Goal: Information Seeking & Learning: Understand process/instructions

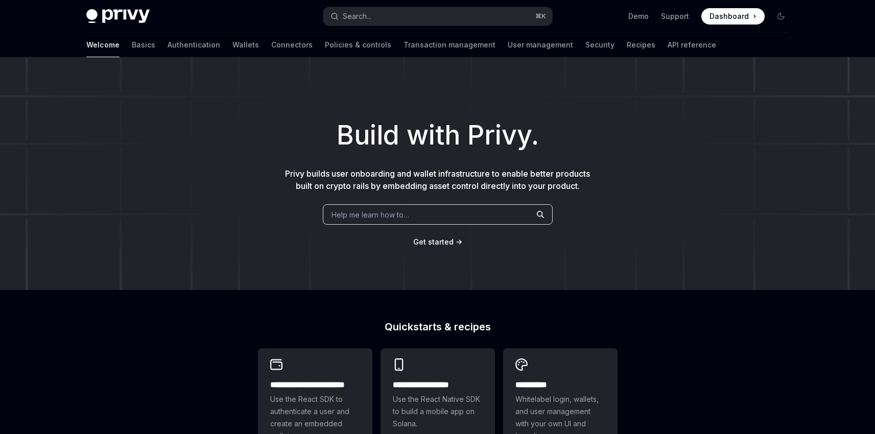
click at [394, 6] on div "Privy Docs home page Search... ⌘ K Demo Support Dashboard Dashboard Search..." at bounding box center [437, 16] width 703 height 33
click at [394, 10] on button "Search... ⌘ K" at bounding box center [437, 16] width 229 height 18
type textarea "*"
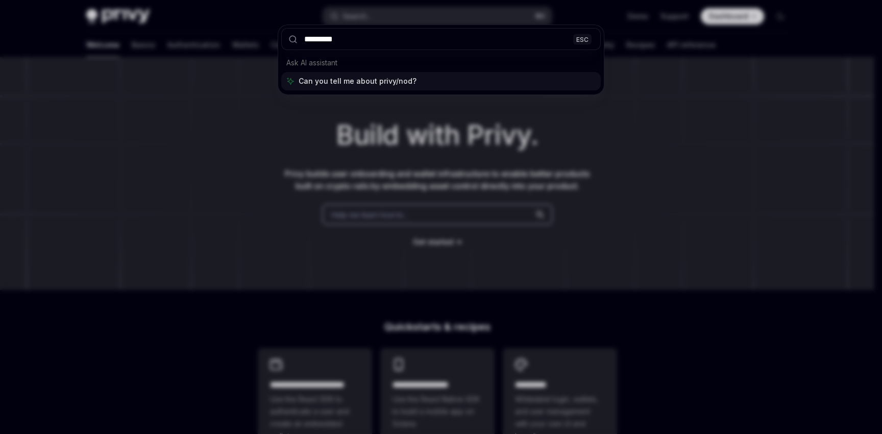
type input "**********"
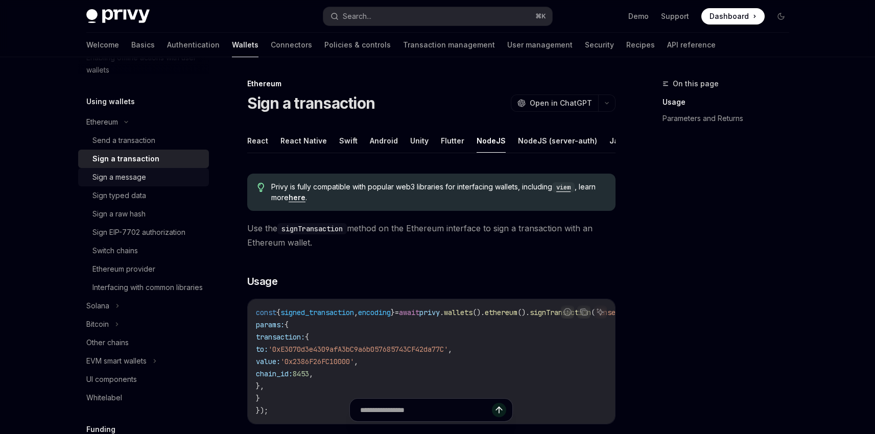
scroll to position [234, 0]
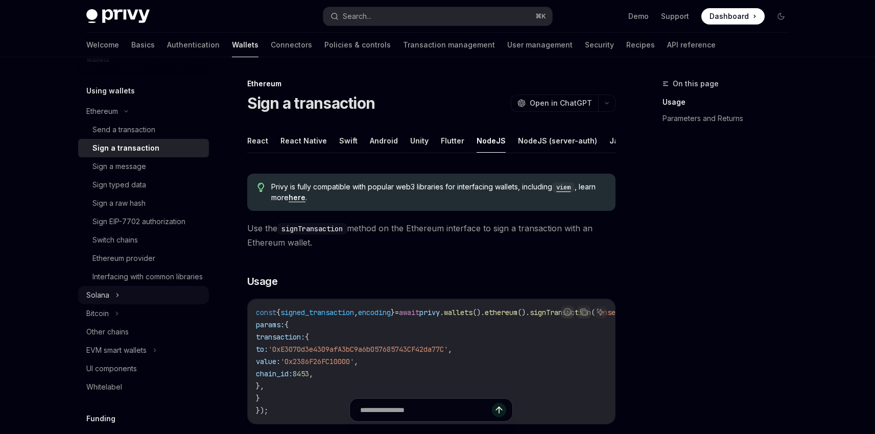
click at [118, 301] on icon at bounding box center [117, 295] width 4 height 12
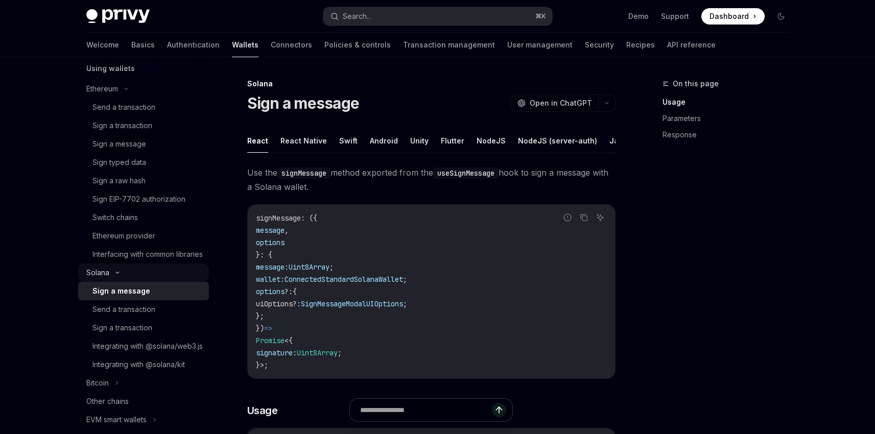
scroll to position [263, 0]
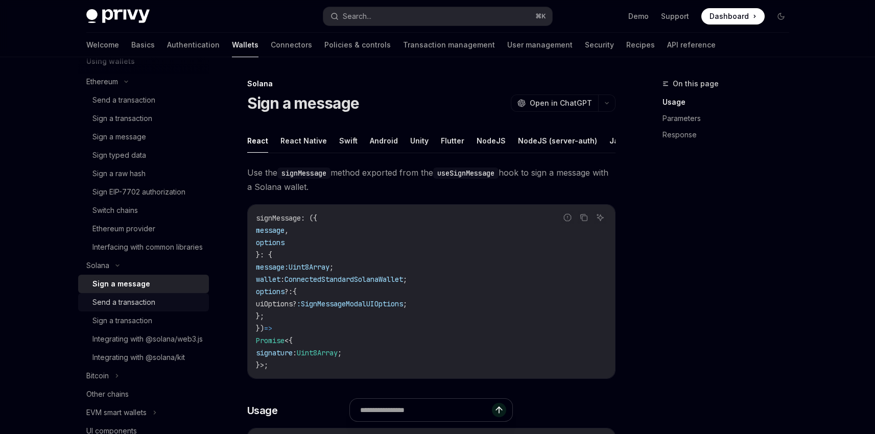
click at [131, 308] on div "Send a transaction" at bounding box center [123, 302] width 63 height 12
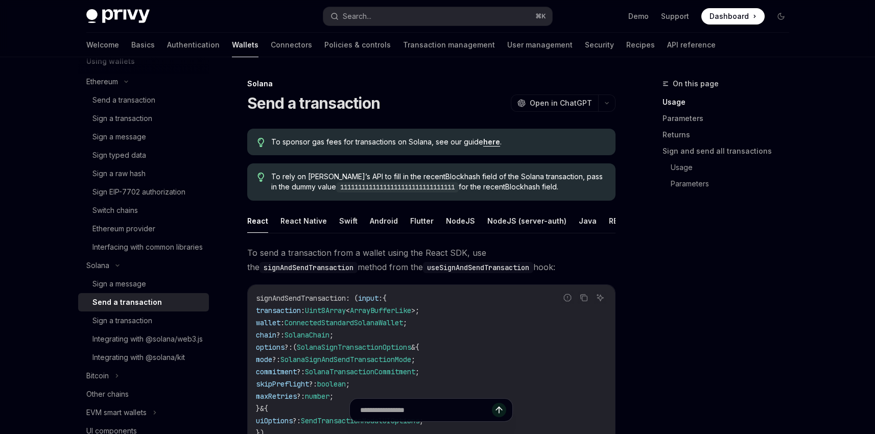
click at [488, 141] on link "here" at bounding box center [491, 141] width 17 height 9
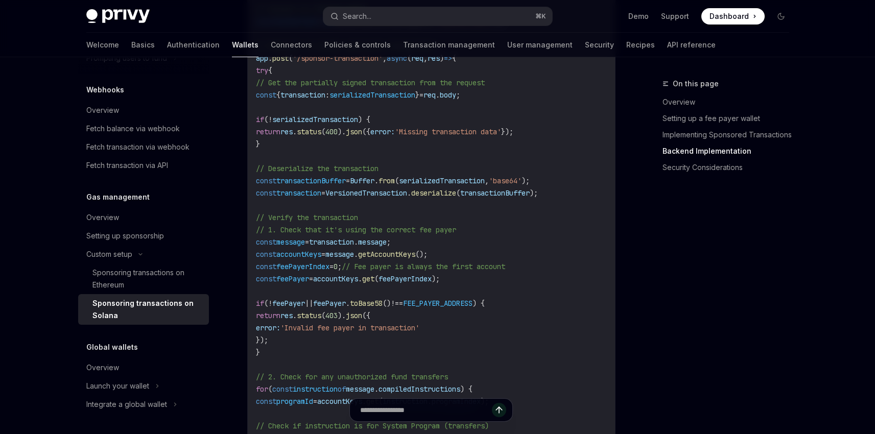
scroll to position [2044, 0]
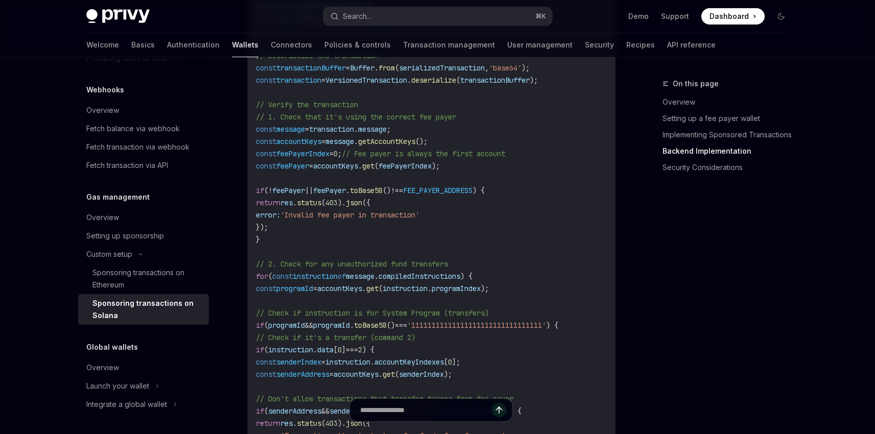
type textarea "*"
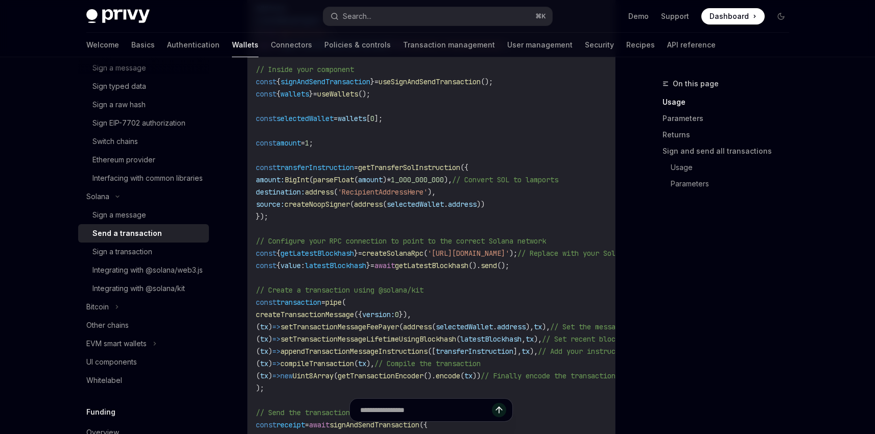
scroll to position [643, 0]
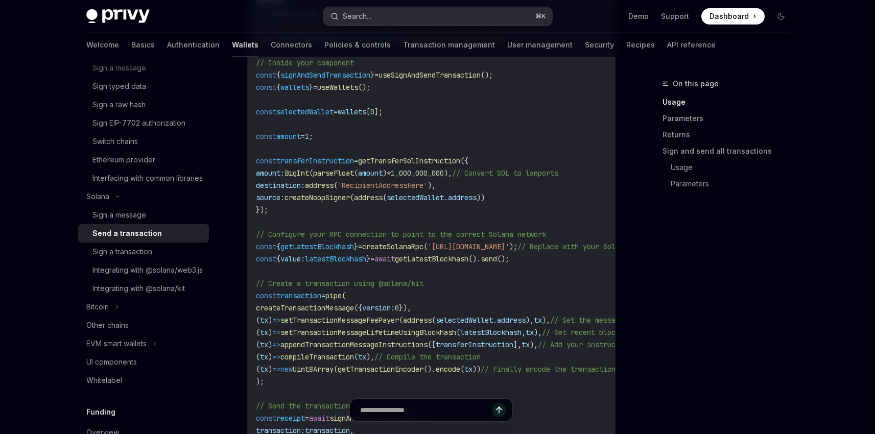
click at [372, 18] on button "Search... ⌘ K" at bounding box center [437, 16] width 229 height 18
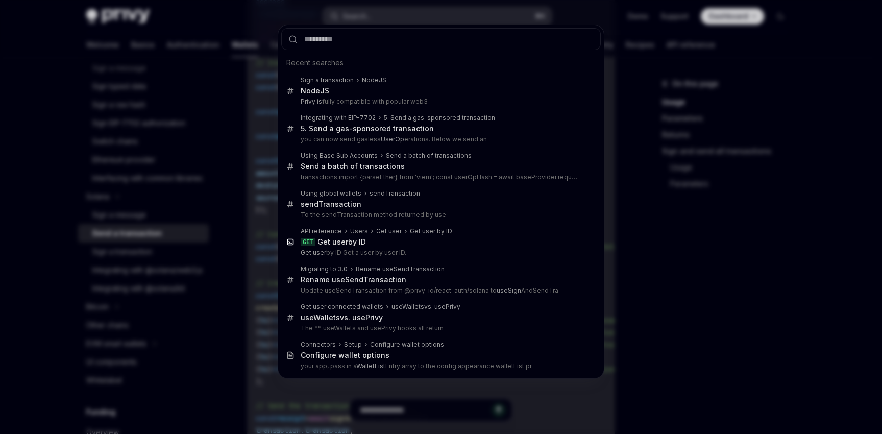
type input "**********"
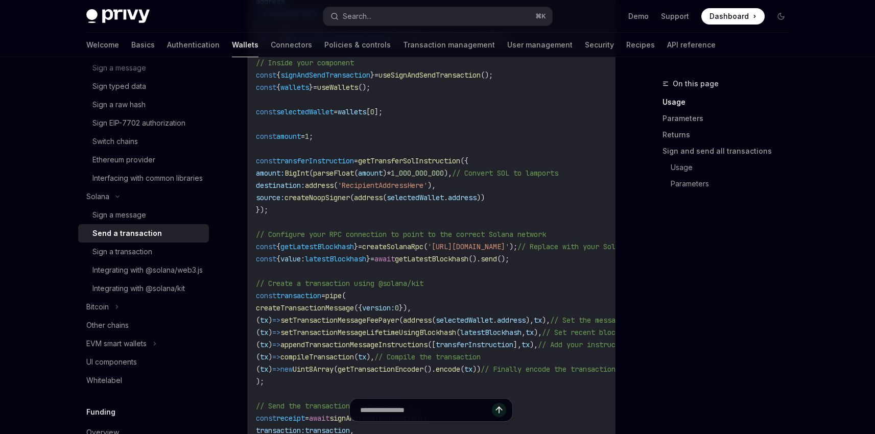
type textarea "*"
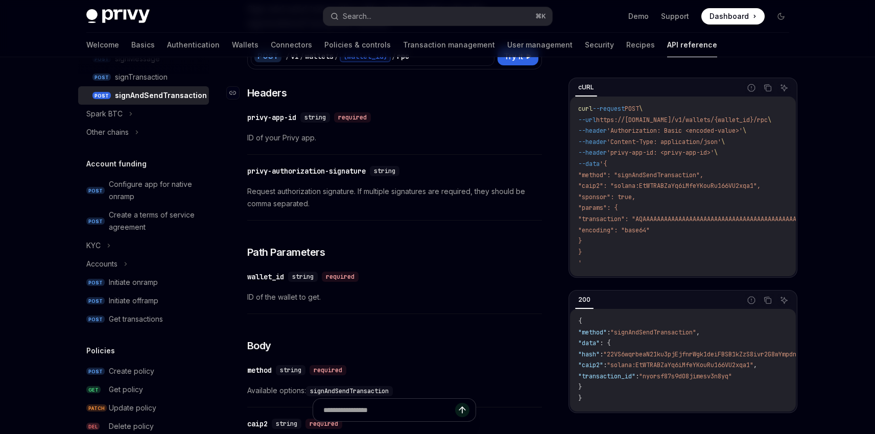
scroll to position [179, 0]
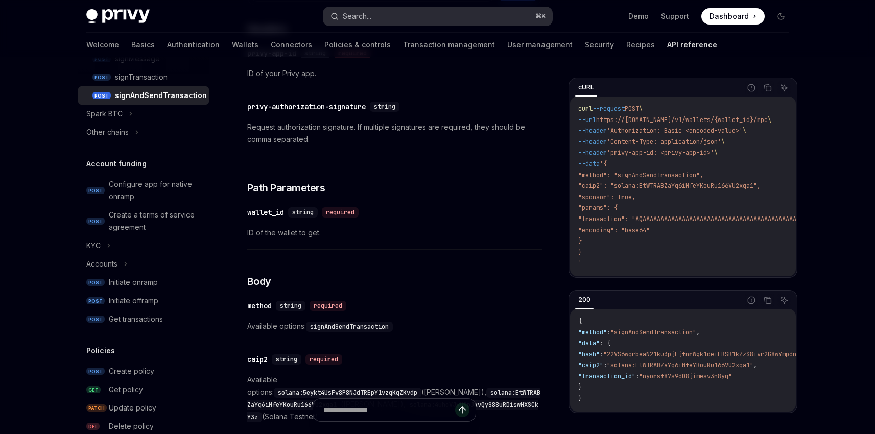
click at [388, 14] on button "Search... ⌘ K" at bounding box center [437, 16] width 229 height 18
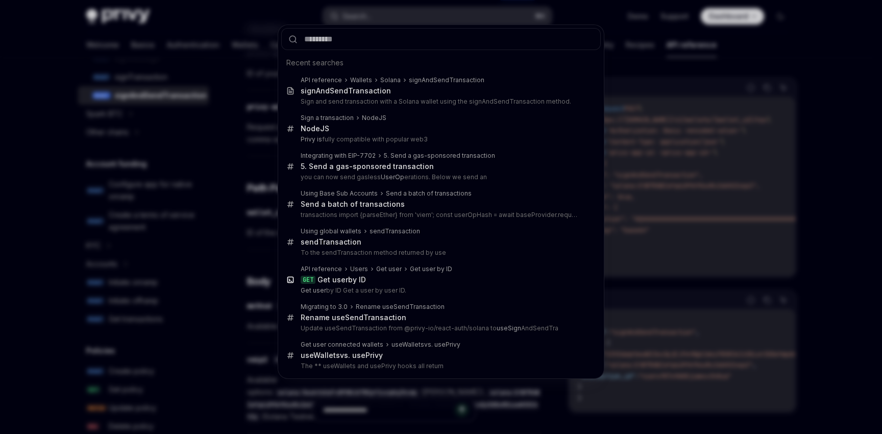
type input "**********"
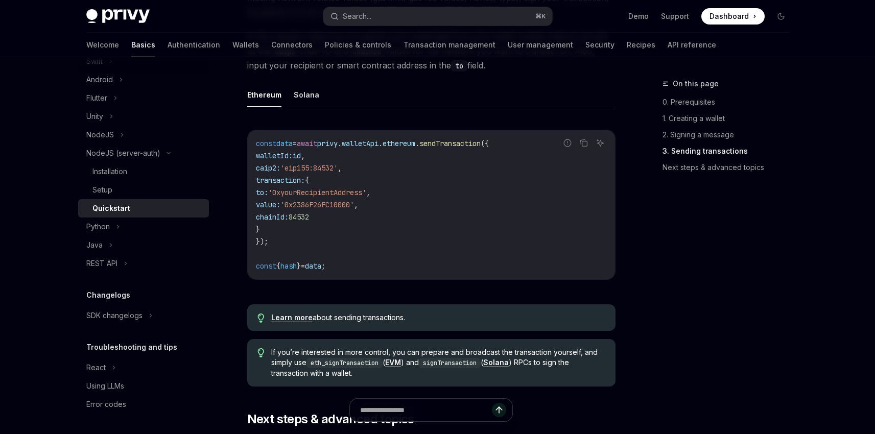
scroll to position [888, 0]
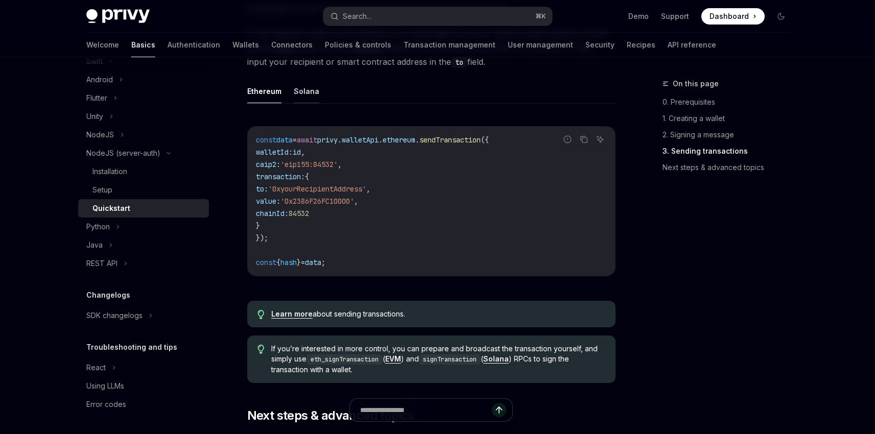
click at [306, 95] on button "Solana" at bounding box center [307, 91] width 26 height 24
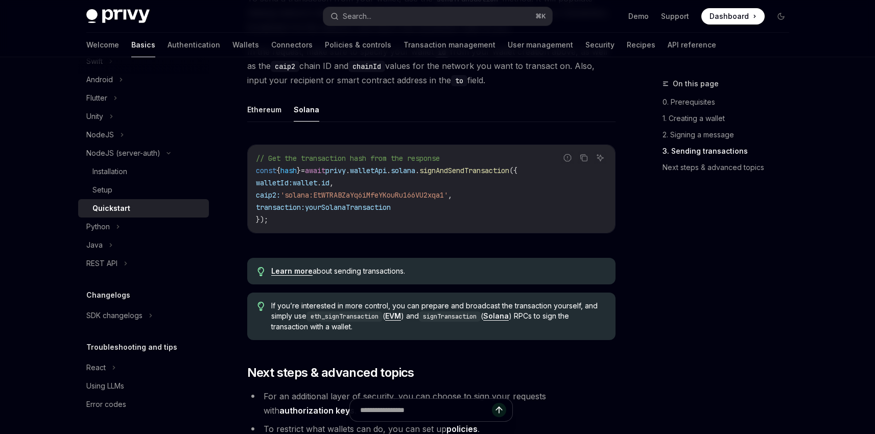
scroll to position [865, 0]
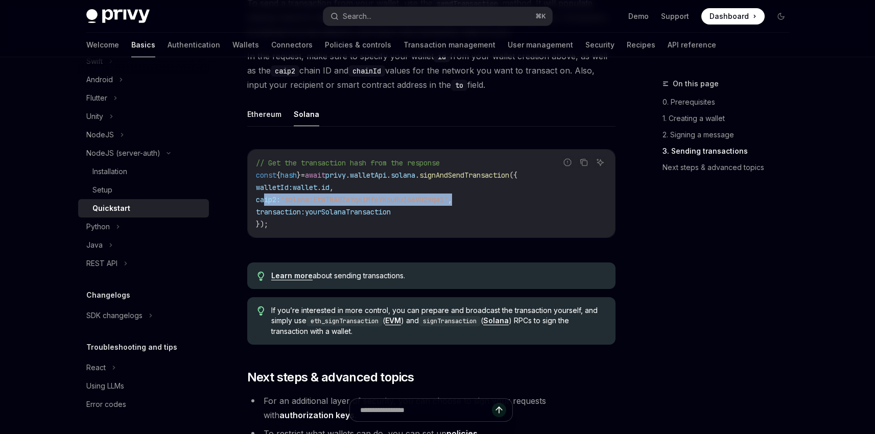
drag, startPoint x: 262, startPoint y: 204, endPoint x: 476, endPoint y: 203, distance: 213.9
click at [476, 203] on code "// Get the transaction hash from the response const { hash } = await privy . wa…" at bounding box center [431, 194] width 351 height 74
copy span "caip2: 'solana:EtWTRABZaYq6iMfeYKouRu166VU2xqa1' ,"
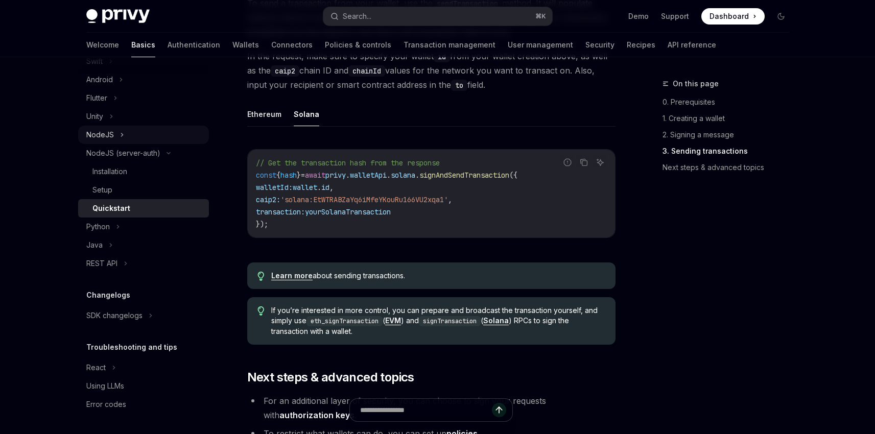
click at [120, 134] on icon at bounding box center [122, 135] width 4 height 12
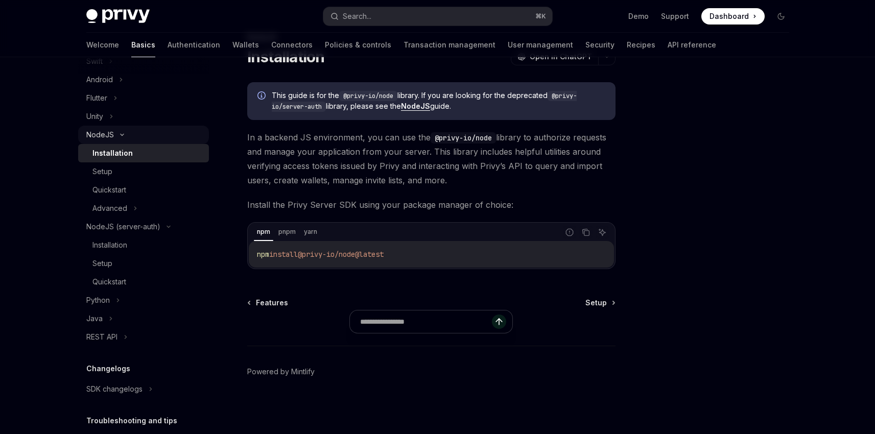
scroll to position [256, 0]
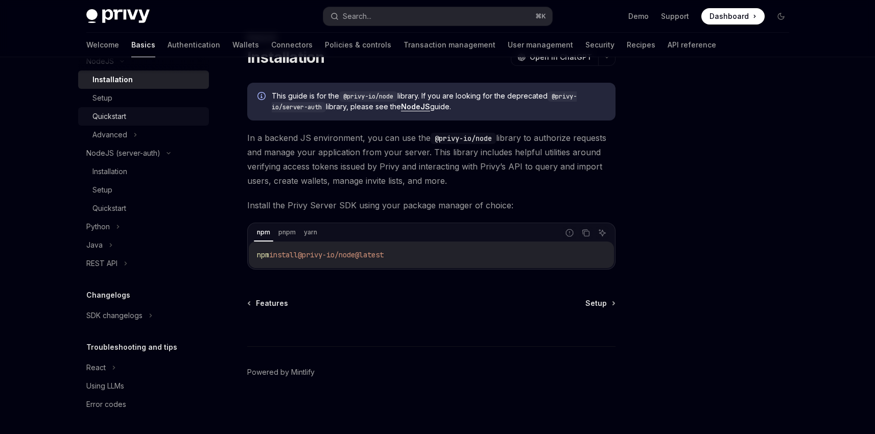
click at [114, 115] on div "Quickstart" at bounding box center [109, 116] width 34 height 12
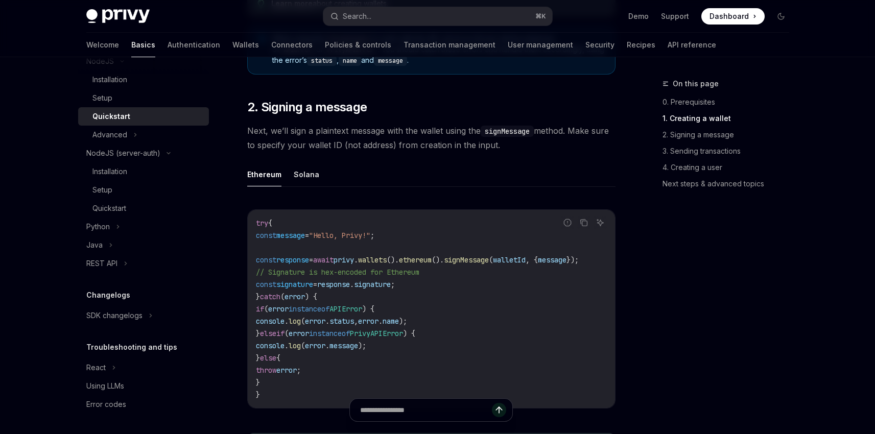
scroll to position [741, 0]
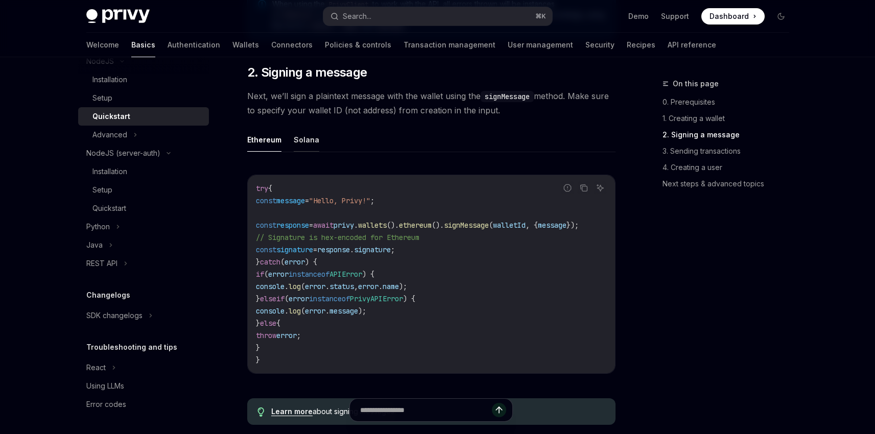
click at [300, 141] on button "Solana" at bounding box center [307, 140] width 26 height 24
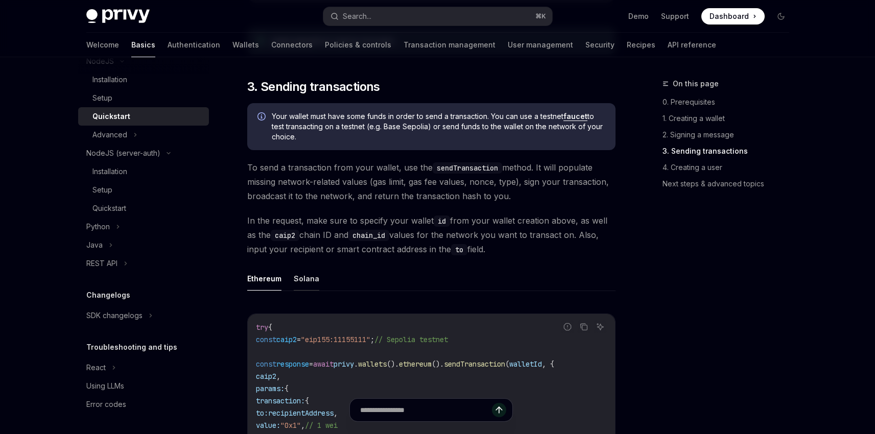
click at [305, 285] on button "Solana" at bounding box center [307, 279] width 26 height 24
type textarea "*"
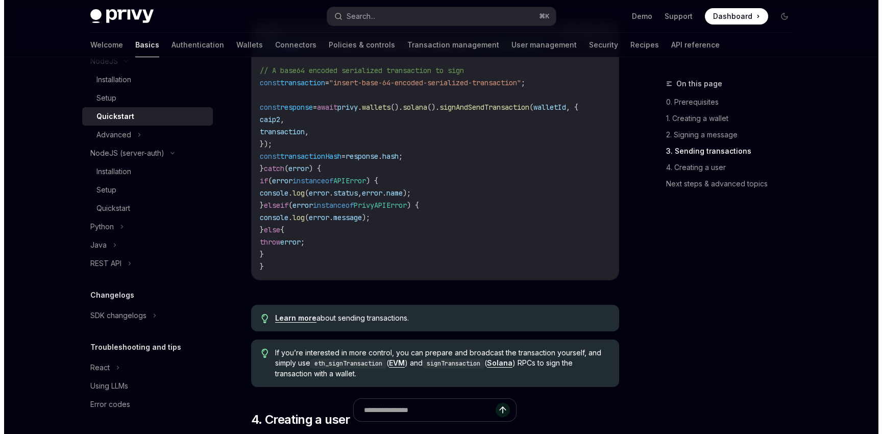
scroll to position [1357, 0]
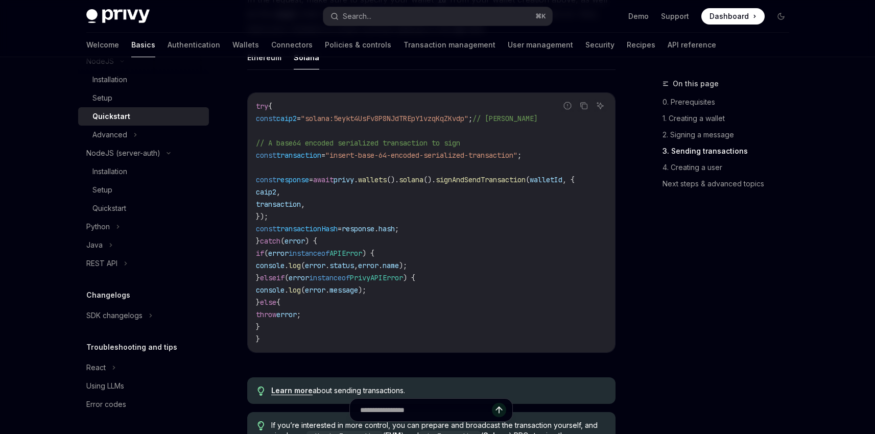
drag, startPoint x: 274, startPoint y: 188, endPoint x: 334, endPoint y: 189, distance: 60.8
click at [334, 184] on span "const response = await privy . wallets (). solana (). signAndSendTransaction ( …" at bounding box center [415, 179] width 319 height 9
copy span "const response"
click at [451, 108] on code "try { const caip2 = "solana:5eykt4UsFv8P8NJdTREpY1vzqKqZKvdp" ; // Solana Mainn…" at bounding box center [431, 222] width 351 height 245
click at [388, 148] on span "// A base64 encoded serialized transaction to sign" at bounding box center [358, 142] width 204 height 9
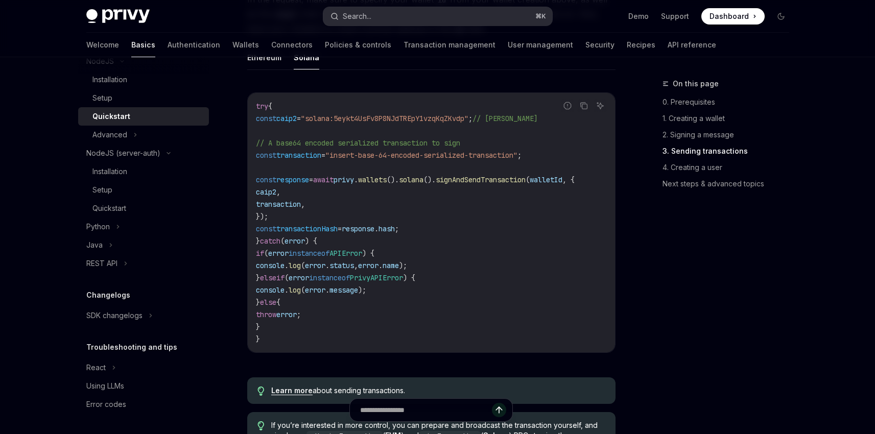
click at [414, 18] on button "Search... ⌘ K" at bounding box center [437, 16] width 229 height 18
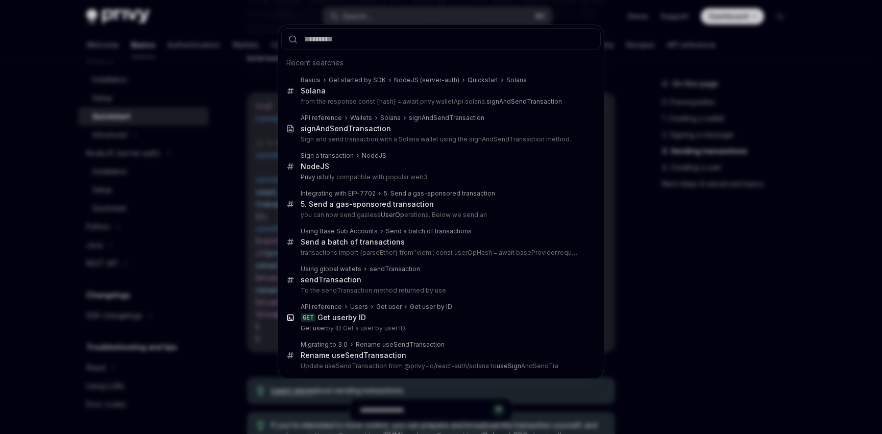
type input "**********"
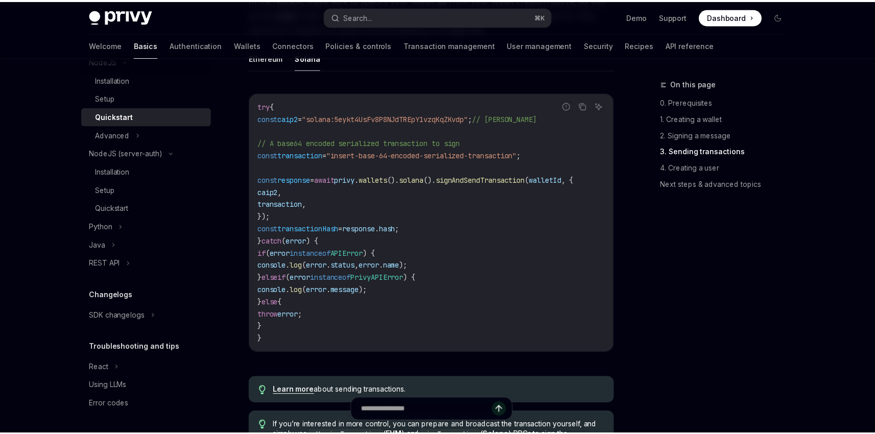
scroll to position [61, 0]
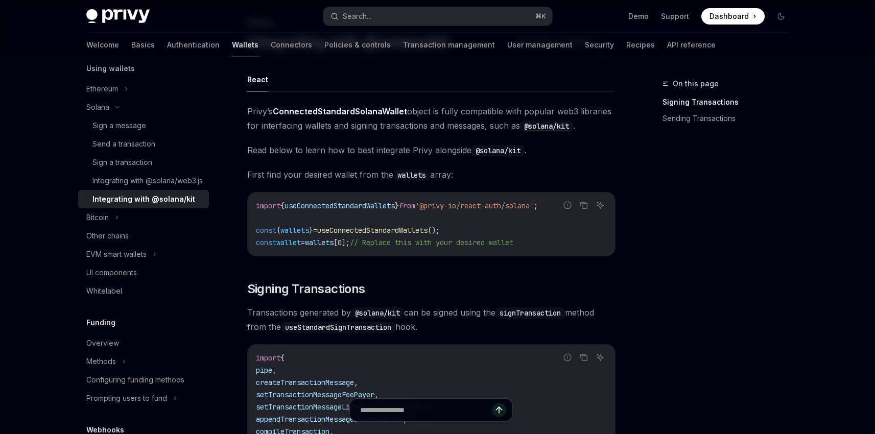
click at [384, 204] on span "useConnectedStandardWallets" at bounding box center [339, 205] width 110 height 9
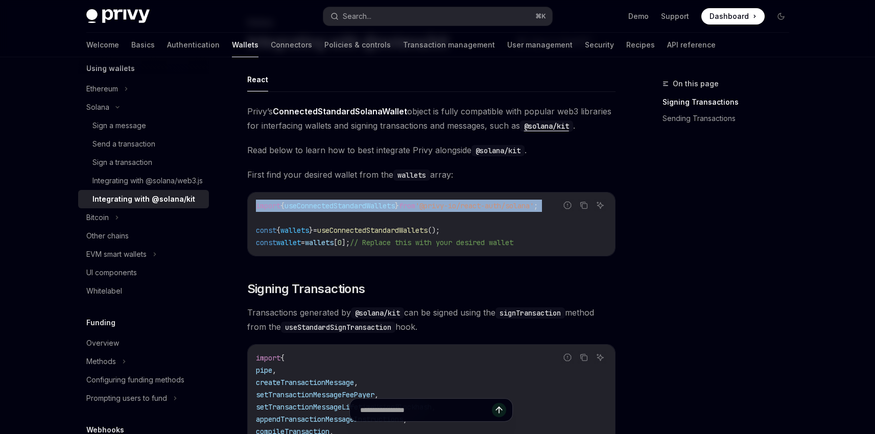
click at [384, 204] on span "useConnectedStandardWallets" at bounding box center [339, 205] width 110 height 9
copy code "import { useConnectedStandardWallets } from '@privy-io/react-auth/solana' ;"
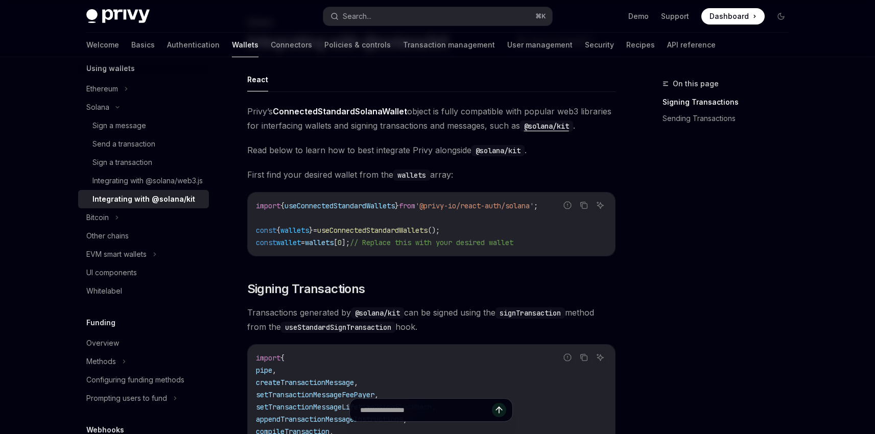
click at [297, 208] on span "useConnectedStandardWallets" at bounding box center [339, 205] width 110 height 9
copy span "useConnectedStandardWallets"
type textarea "*"
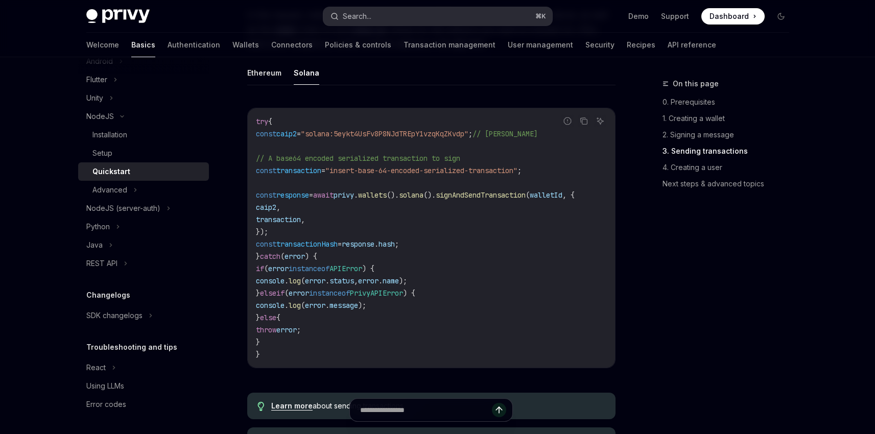
click at [393, 16] on button "Search... ⌘ K" at bounding box center [437, 16] width 229 height 18
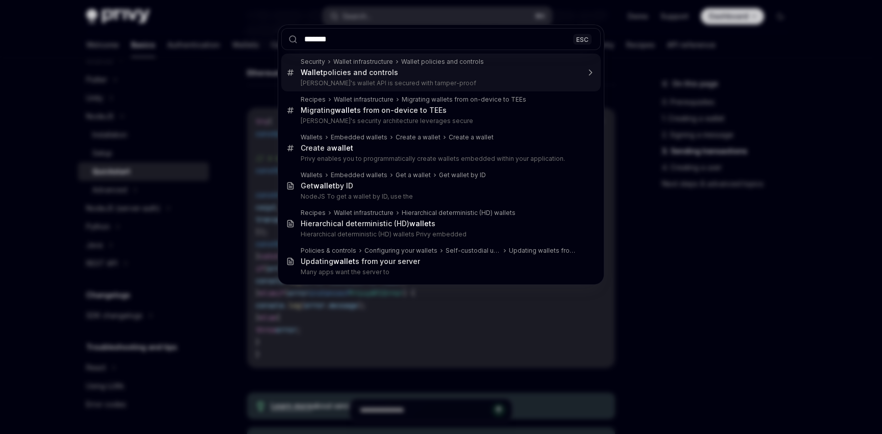
type input "********"
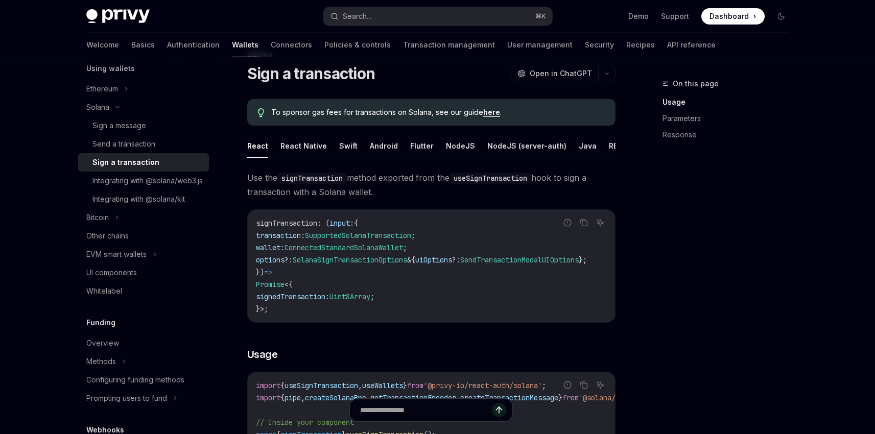
scroll to position [30, 0]
click at [460, 141] on button "NodeJS" at bounding box center [460, 145] width 29 height 24
type textarea "*"
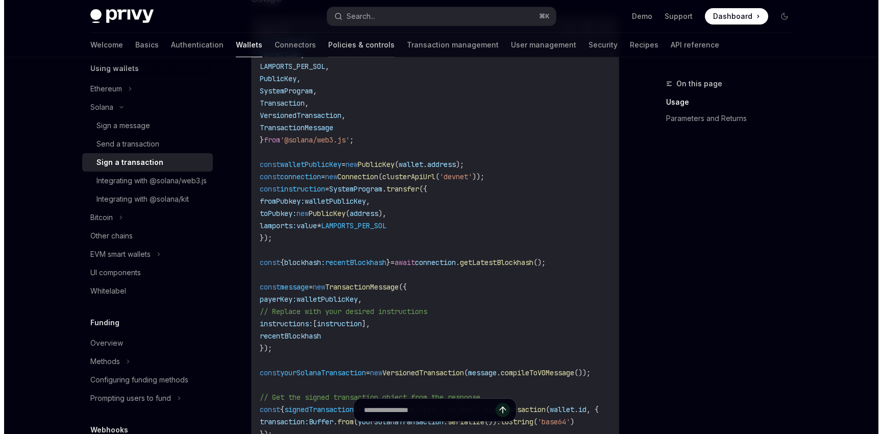
scroll to position [195, 0]
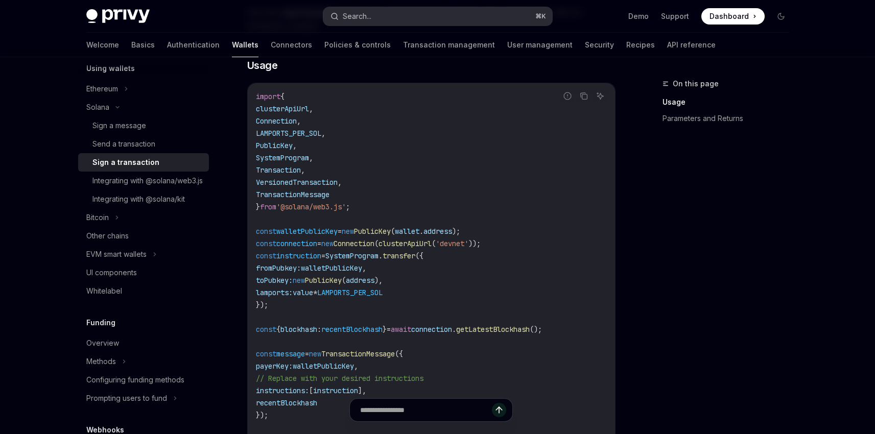
click at [350, 17] on div "Search..." at bounding box center [357, 16] width 29 height 12
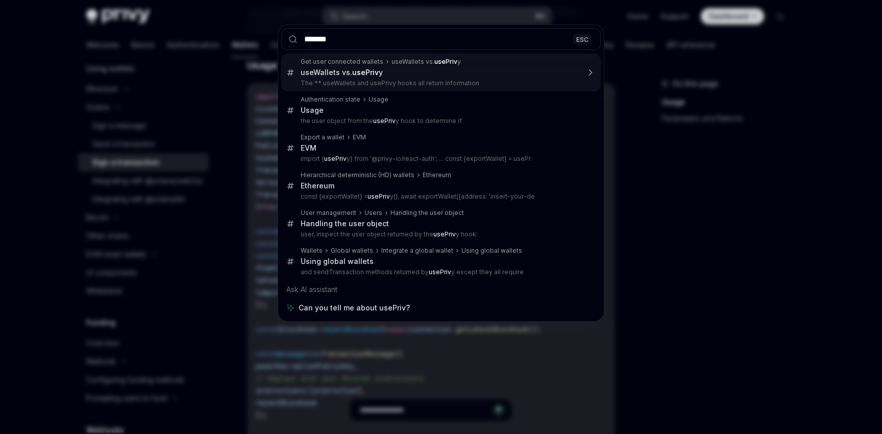
type input "********"
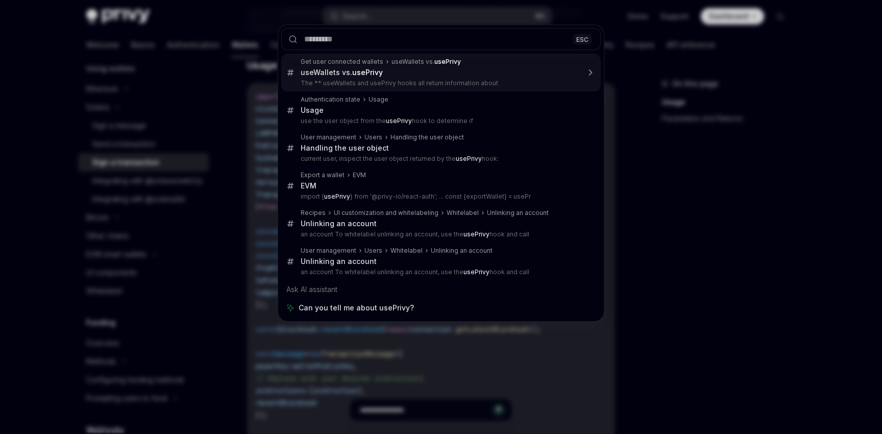
type textarea "*"
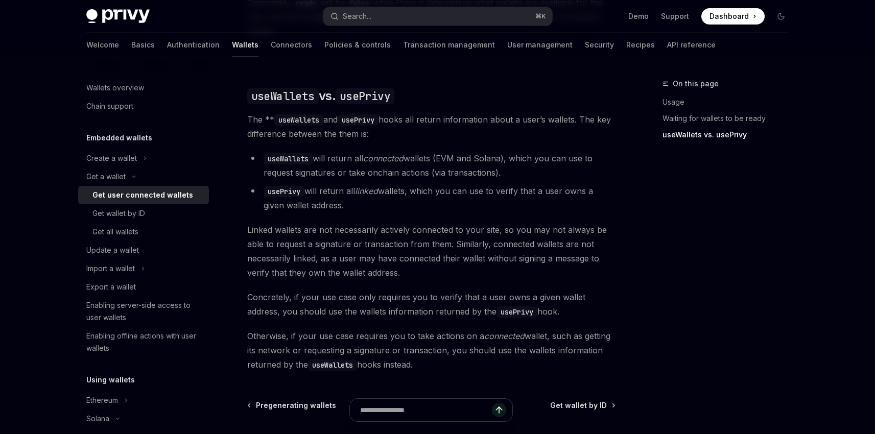
click at [346, 359] on code "useWallets" at bounding box center [332, 364] width 49 height 11
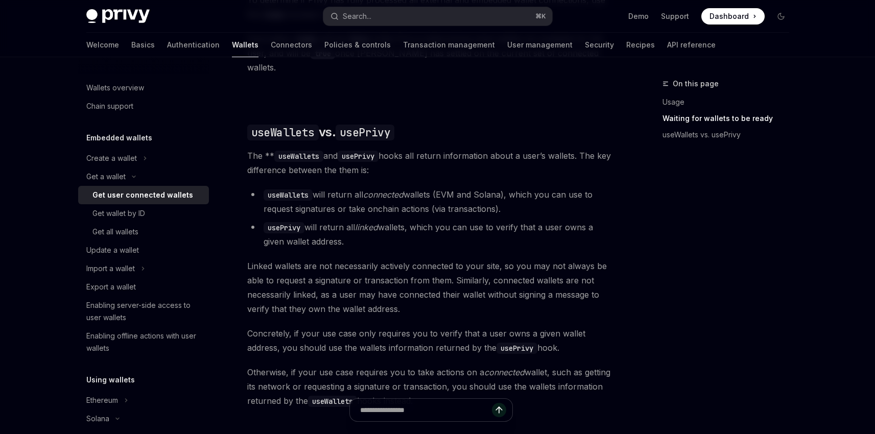
scroll to position [785, 0]
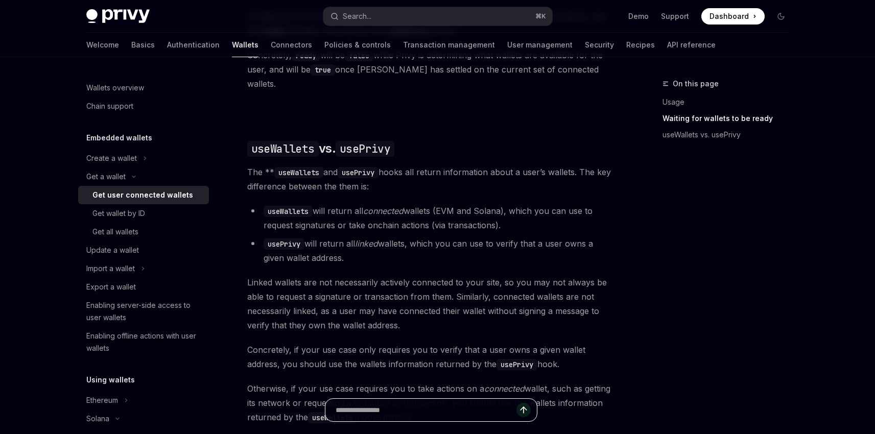
click at [405, 406] on input "text" at bounding box center [425, 410] width 181 height 22
type input "*"
type input "**********"
type textarea "*"
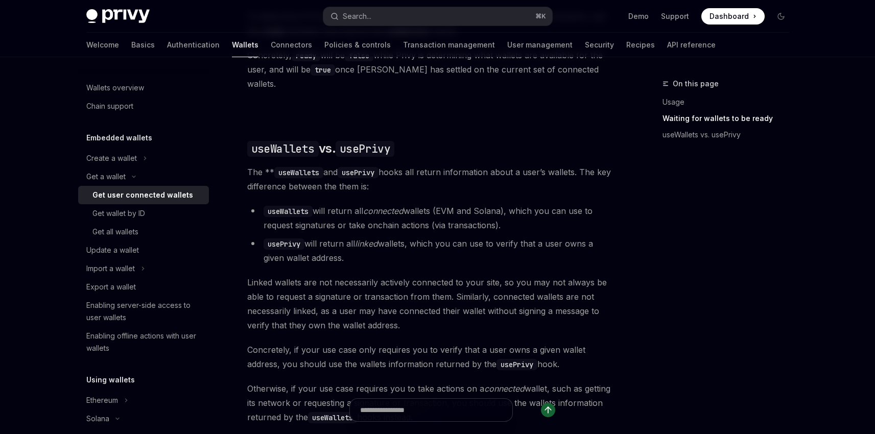
scroll to position [0, 0]
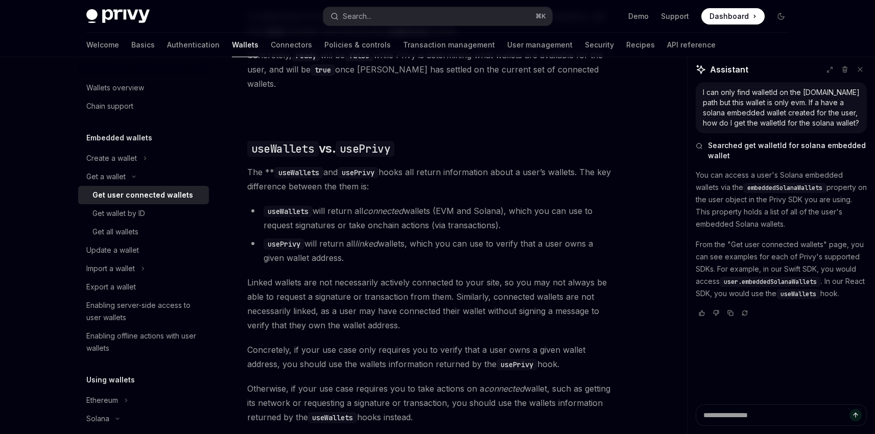
click at [776, 187] on span "embeddedSolanaWallets" at bounding box center [784, 188] width 75 height 8
copy span "embeddedSolanaWallets"
click at [743, 282] on span "user.embeddedSolanaWallets" at bounding box center [769, 282] width 93 height 8
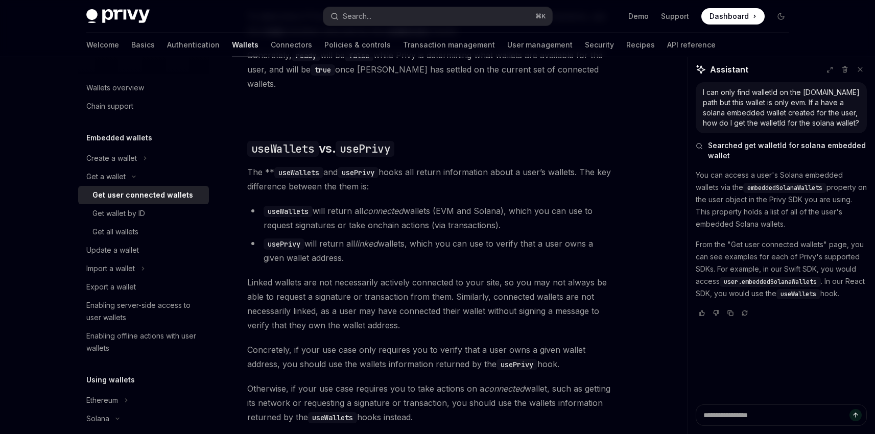
click at [756, 280] on span "user.embeddedSolanaWallets" at bounding box center [769, 282] width 93 height 8
click at [813, 289] on code "useWallets" at bounding box center [798, 294] width 44 height 10
click at [813, 292] on span "useWallets" at bounding box center [798, 294] width 36 height 8
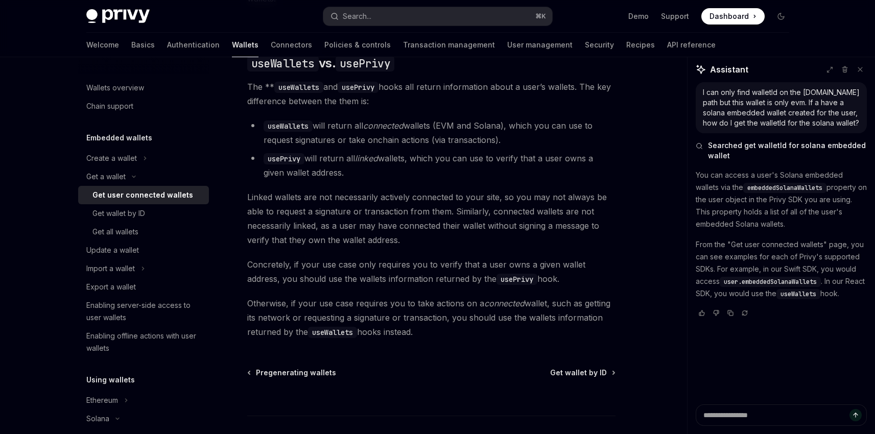
scroll to position [872, 0]
click at [569, 366] on span "Get wallet by ID" at bounding box center [578, 371] width 57 height 10
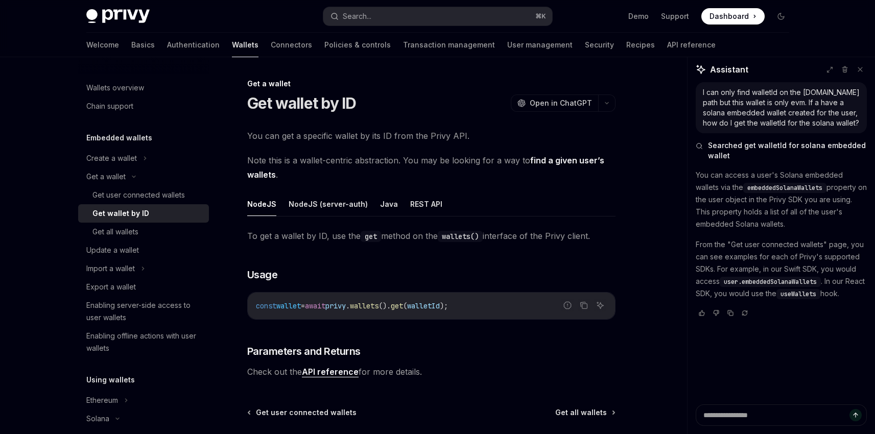
click at [547, 159] on link "find a given user’s wallets" at bounding box center [425, 167] width 357 height 25
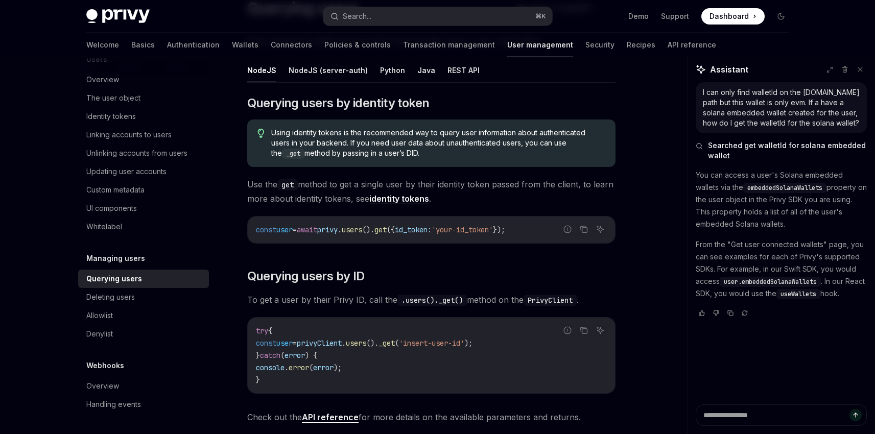
scroll to position [101, 0]
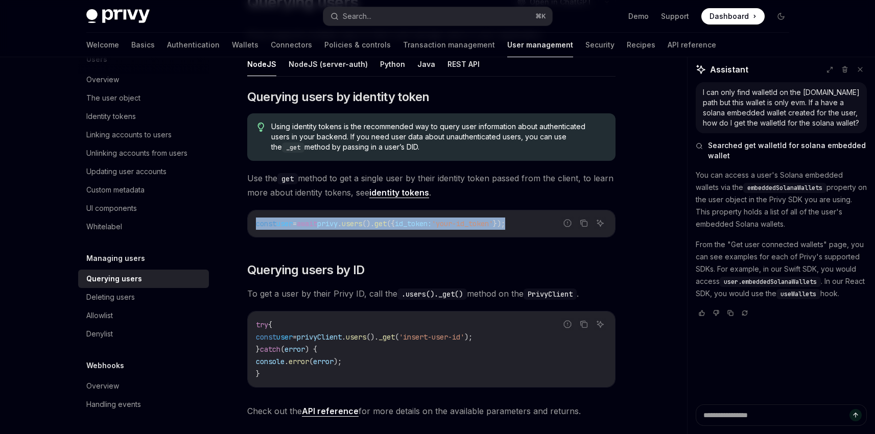
drag, startPoint x: 254, startPoint y: 224, endPoint x: 543, endPoint y: 225, distance: 288.5
click at [543, 225] on div "const user = await privy . users (). get ({ id_token: 'your-id_token' });" at bounding box center [431, 223] width 367 height 27
copy span "const user = await privy . users (). get ({ id_token: 'your-id_token' });"
click at [415, 195] on link "identity tokens" at bounding box center [399, 192] width 60 height 11
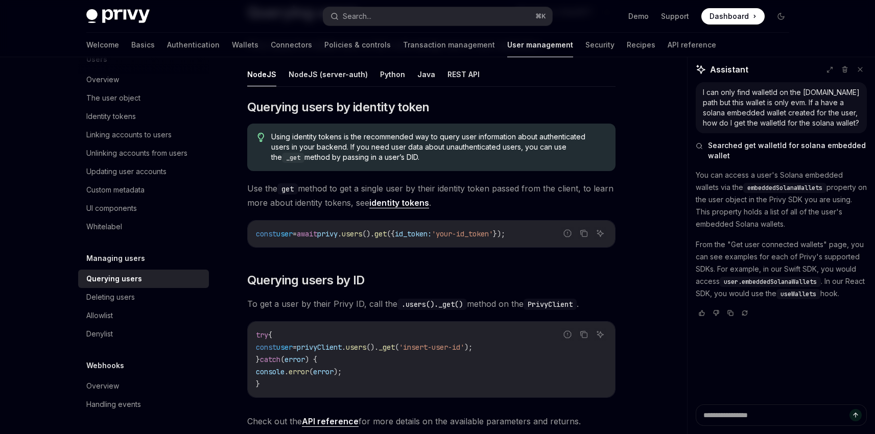
scroll to position [101, 0]
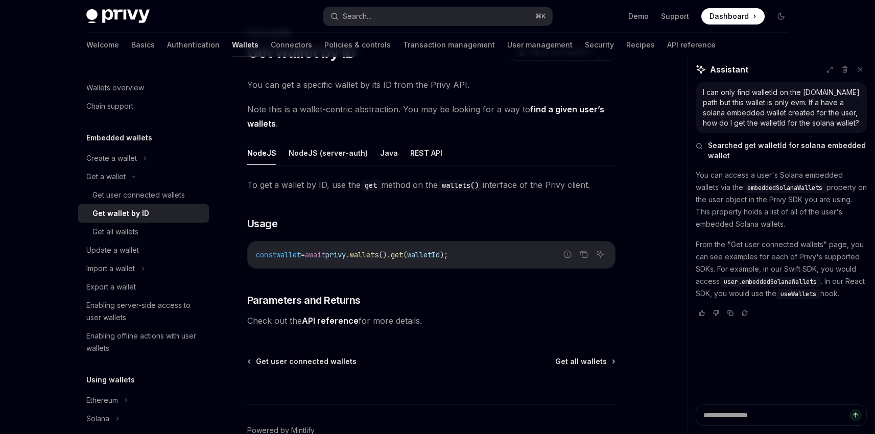
scroll to position [52, 0]
click at [551, 103] on link "find a given user’s wallets" at bounding box center [425, 115] width 357 height 25
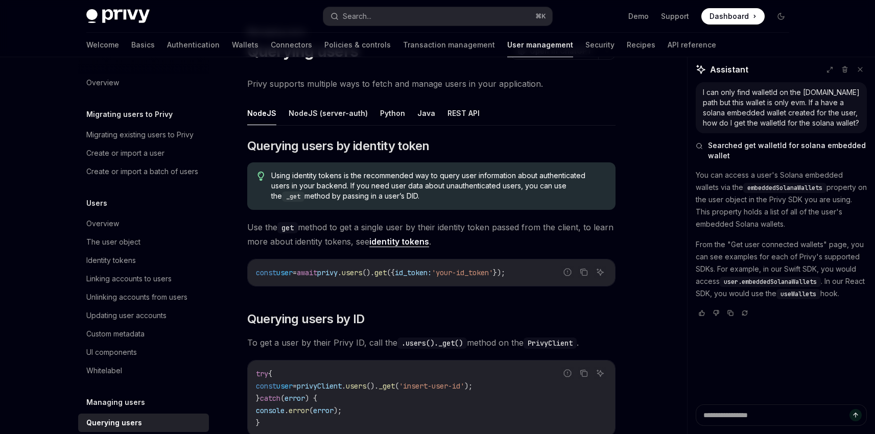
scroll to position [156, 0]
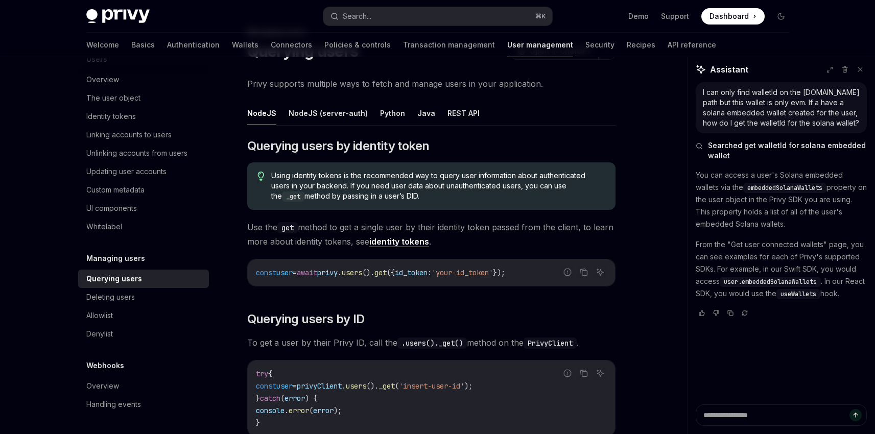
click at [429, 243] on link "identity tokens" at bounding box center [399, 241] width 60 height 11
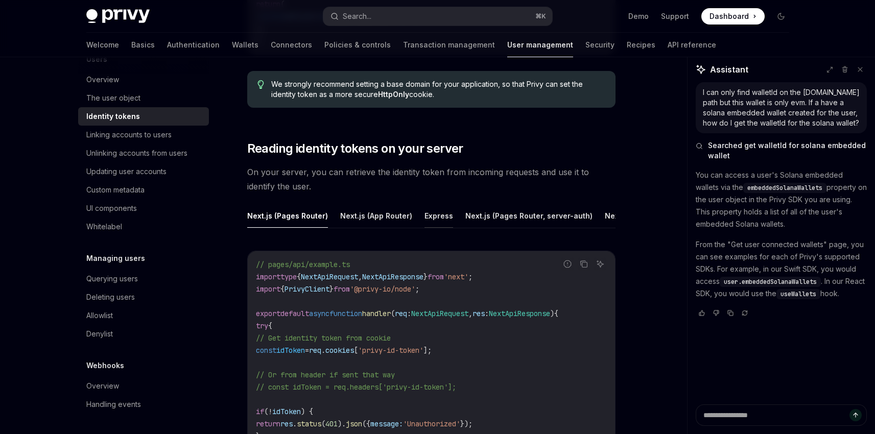
click at [437, 217] on button "Express" at bounding box center [438, 216] width 29 height 24
type textarea "*"
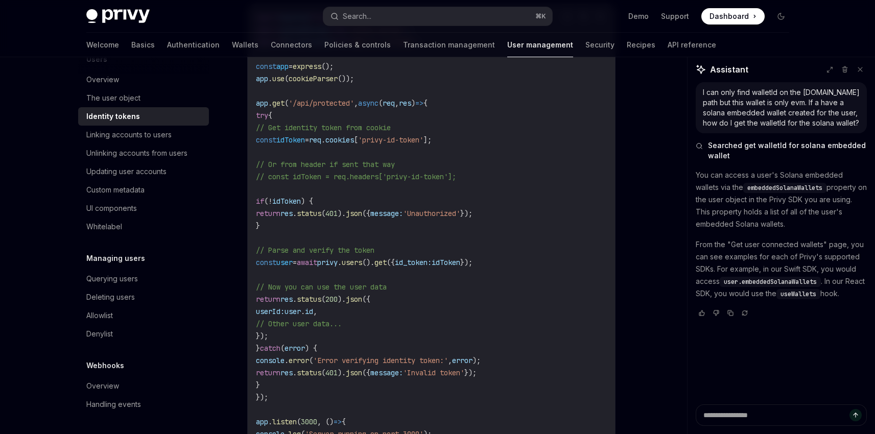
scroll to position [1534, 0]
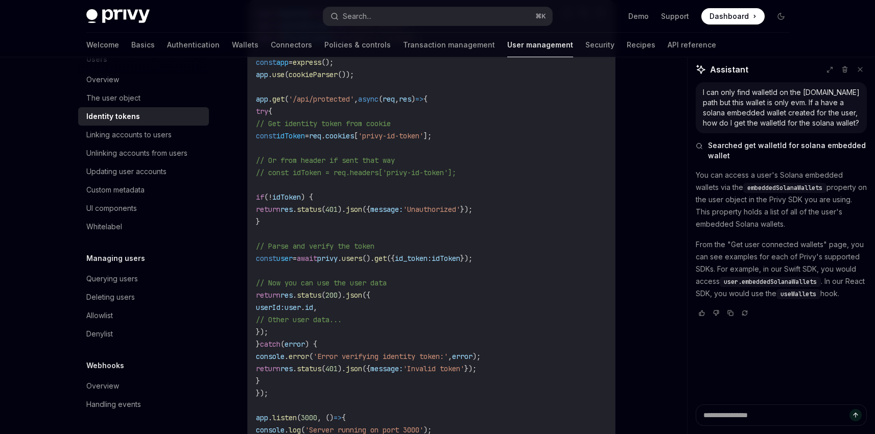
drag, startPoint x: 274, startPoint y: 268, endPoint x: 545, endPoint y: 265, distance: 271.1
click at [545, 266] on code "import express from 'express' ; import cookieParser from 'cookie-parser' ; impo…" at bounding box center [431, 227] width 351 height 441
copy span "const user = await privy . users (). get ({ id_token: idToken });"
drag, startPoint x: 273, startPoint y: 145, endPoint x: 503, endPoint y: 148, distance: 230.3
click at [503, 148] on code "import express from 'express' ; import cookieParser from 'cookie-parser' ; impo…" at bounding box center [431, 227] width 351 height 441
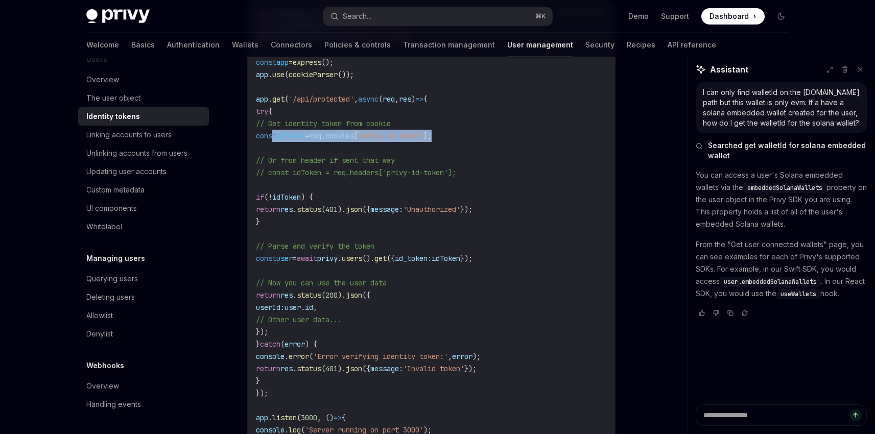
copy span "const idToken = req . cookies [ 'privy-id-token' ];"
